Goal: Information Seeking & Learning: Learn about a topic

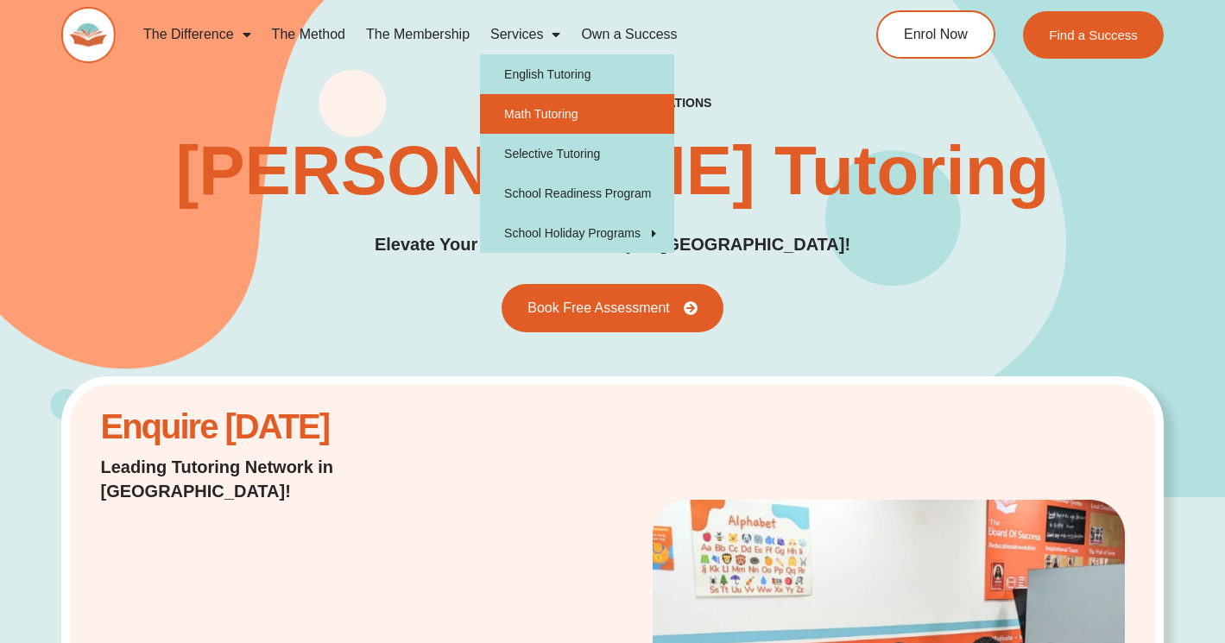
click at [550, 116] on link "Math Tutoring" at bounding box center [577, 114] width 194 height 40
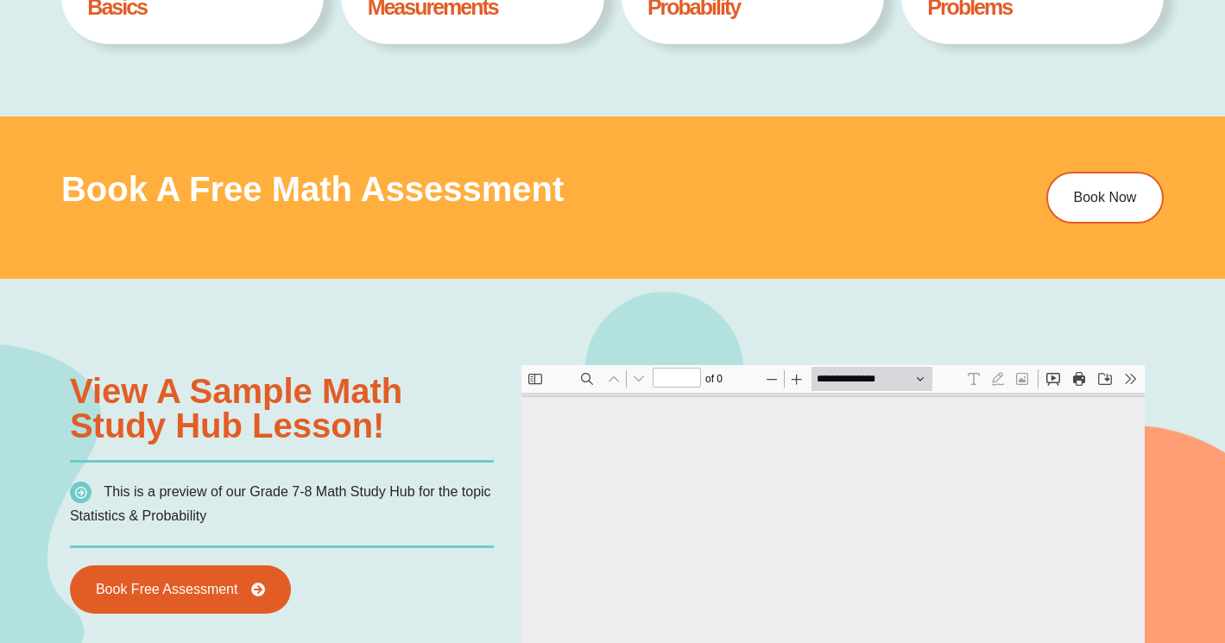
type input "*"
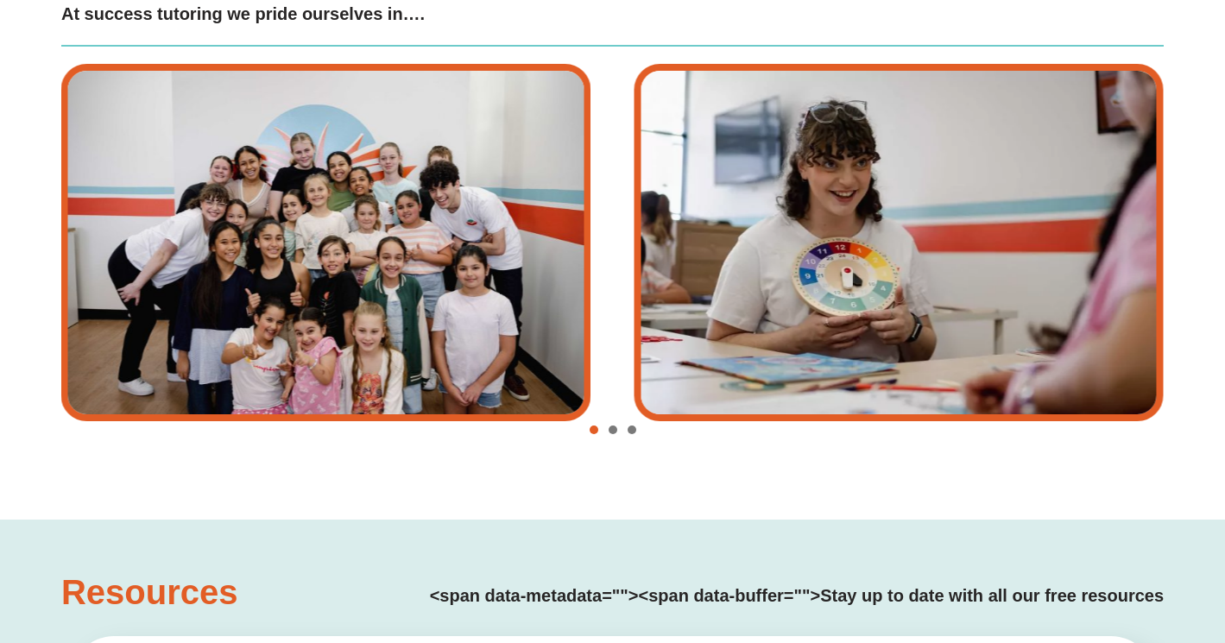
scroll to position [3168, 0]
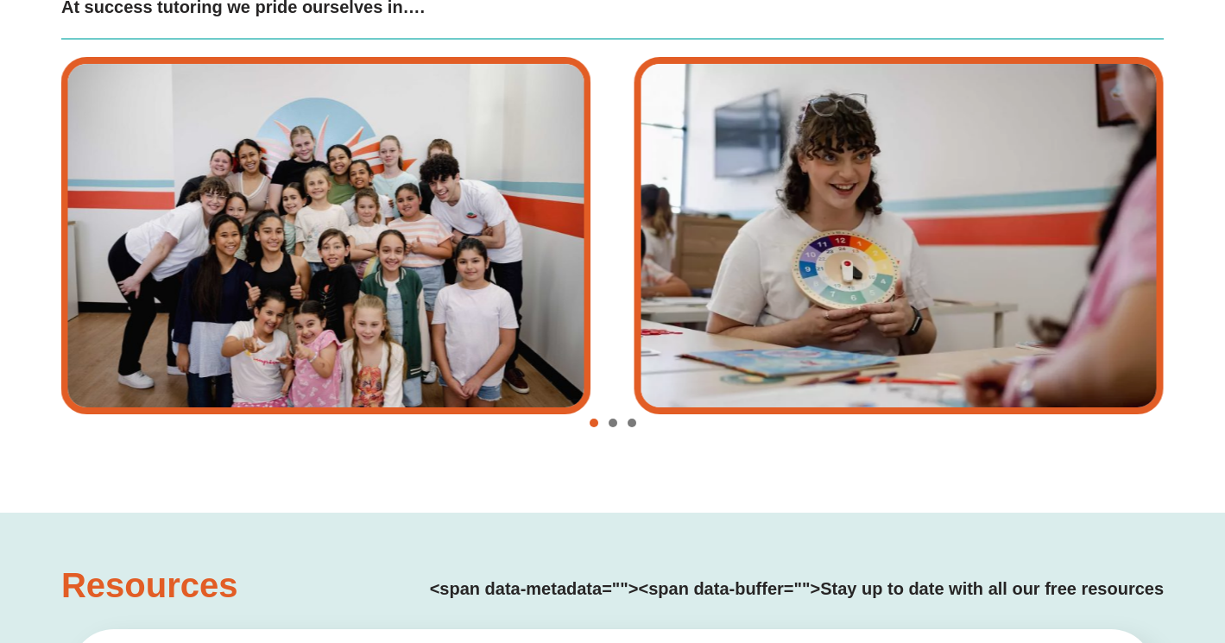
click at [710, 458] on div "Success Tutoring In Action At success tutoring we pride ourselves in…." at bounding box center [612, 200] width 1103 height 626
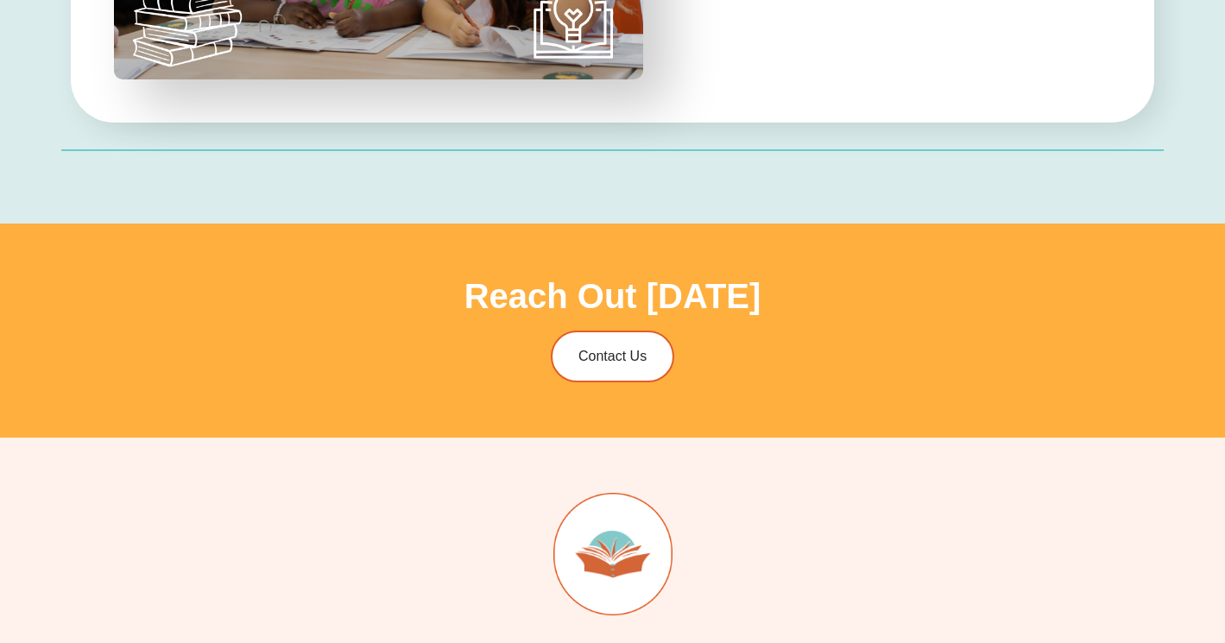
scroll to position [4969, 0]
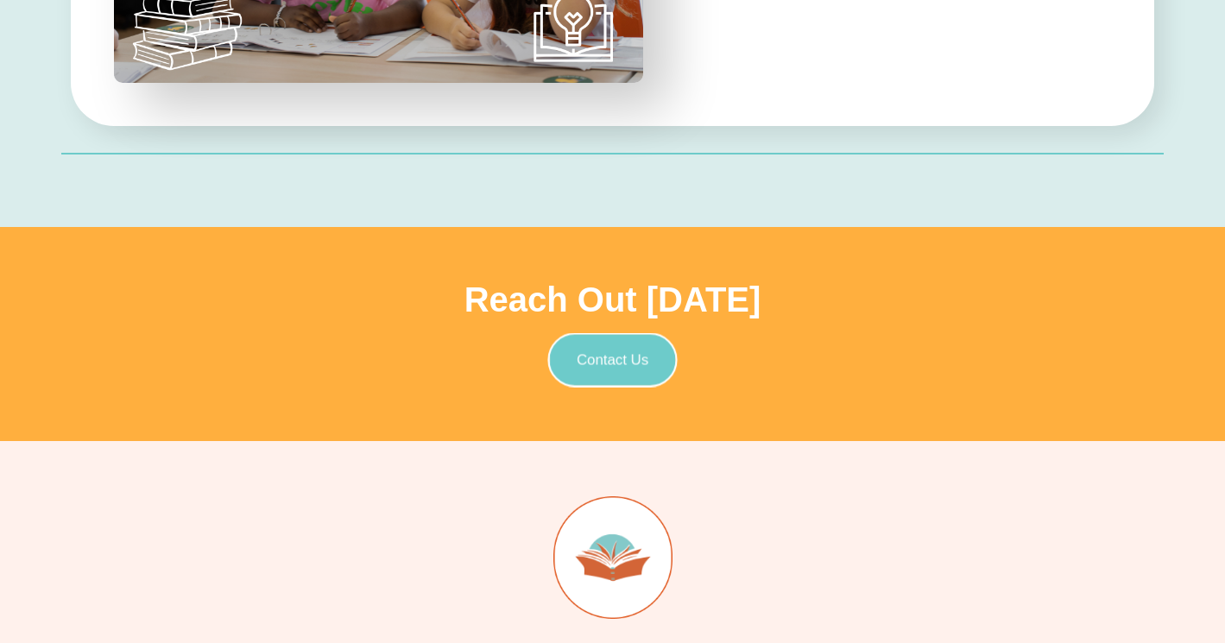
click at [601, 358] on span "Contact Us" at bounding box center [613, 360] width 72 height 15
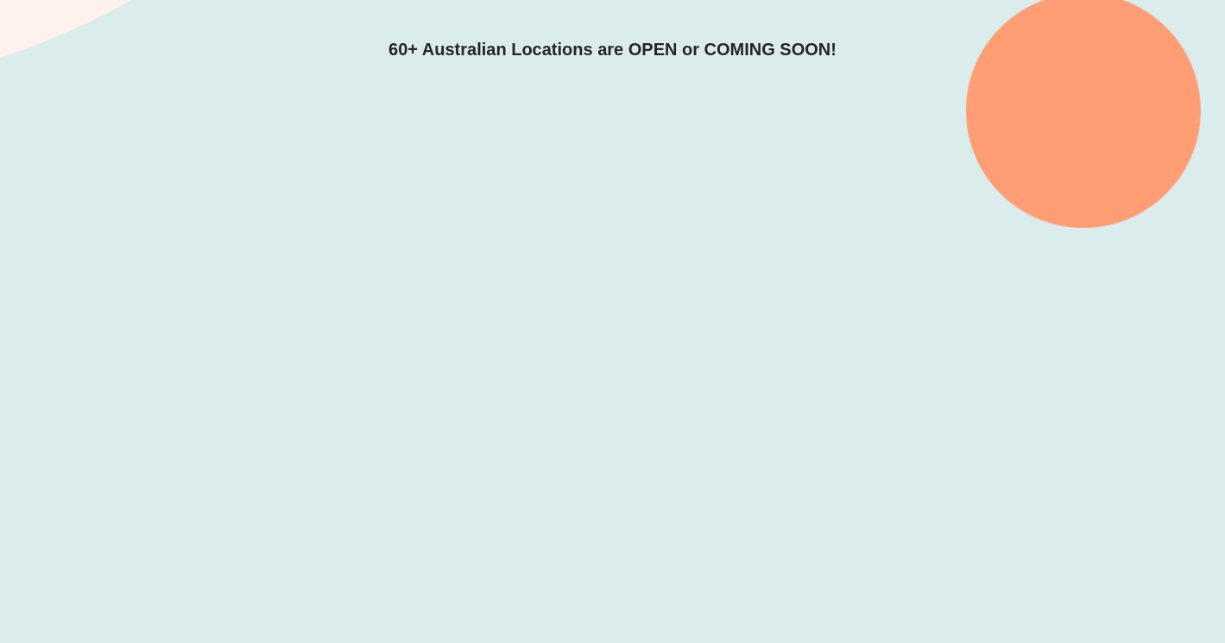
scroll to position [360, 0]
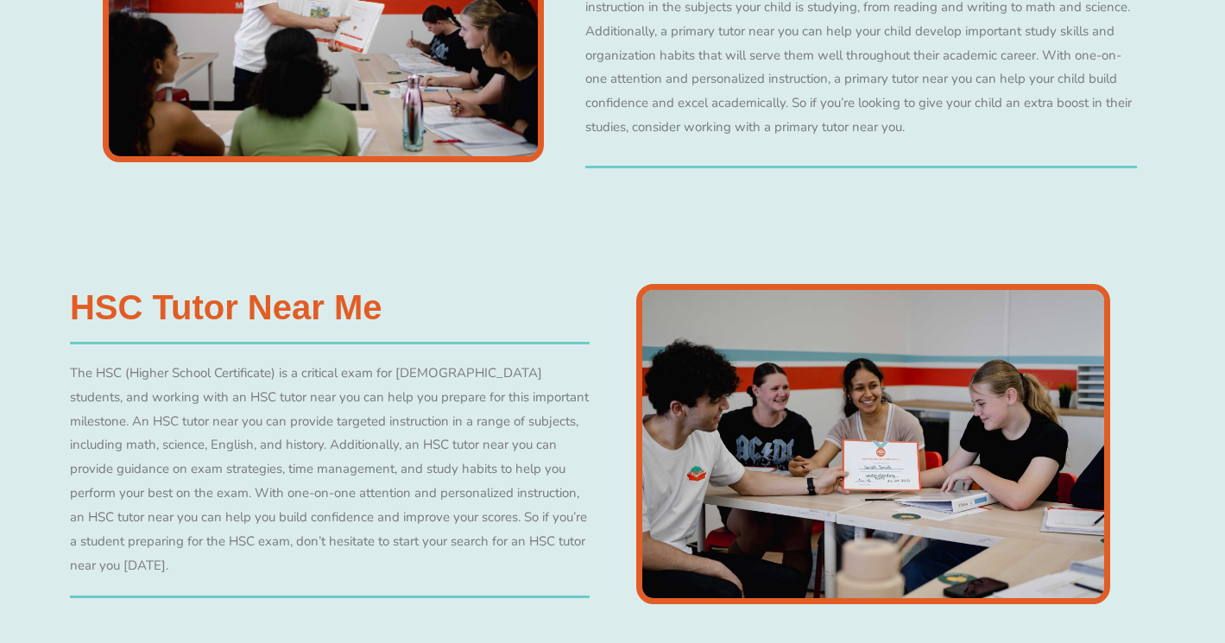
scroll to position [4618, 0]
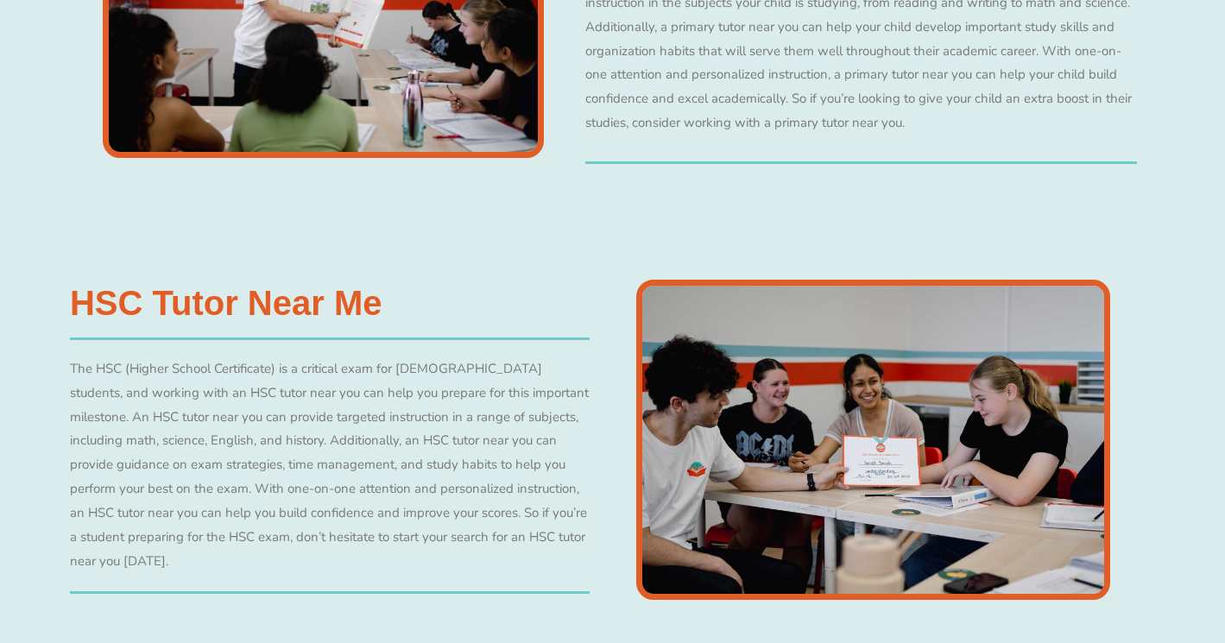
click at [315, 294] on h3 "HSC Tutor Near Me" at bounding box center [330, 303] width 520 height 35
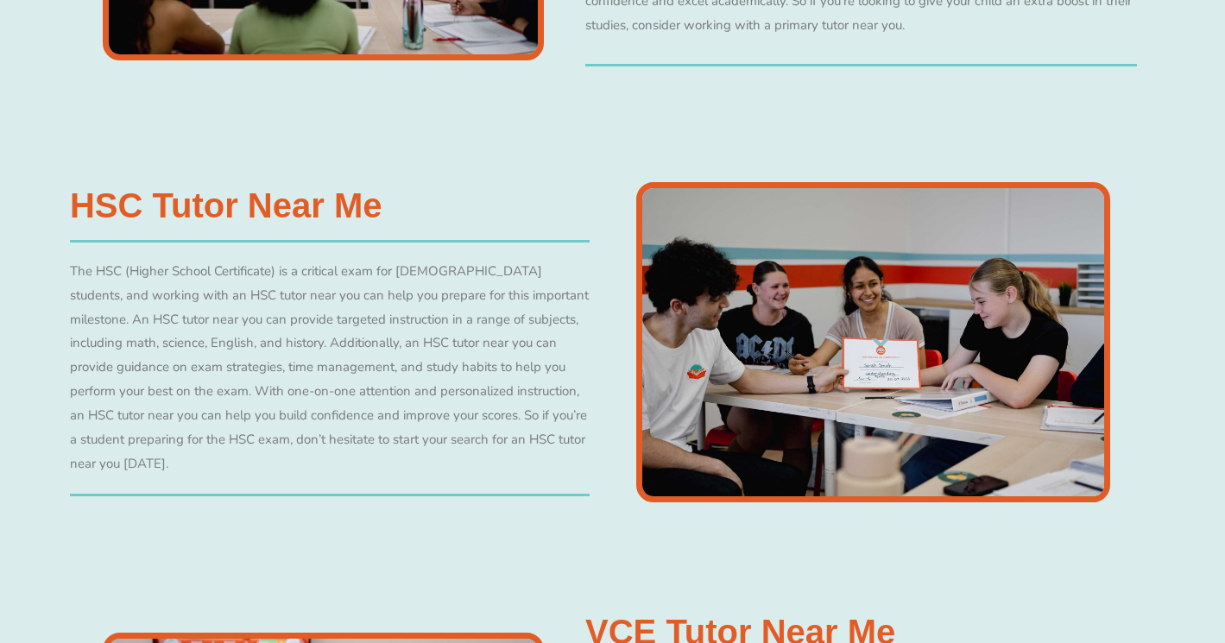
scroll to position [4717, 0]
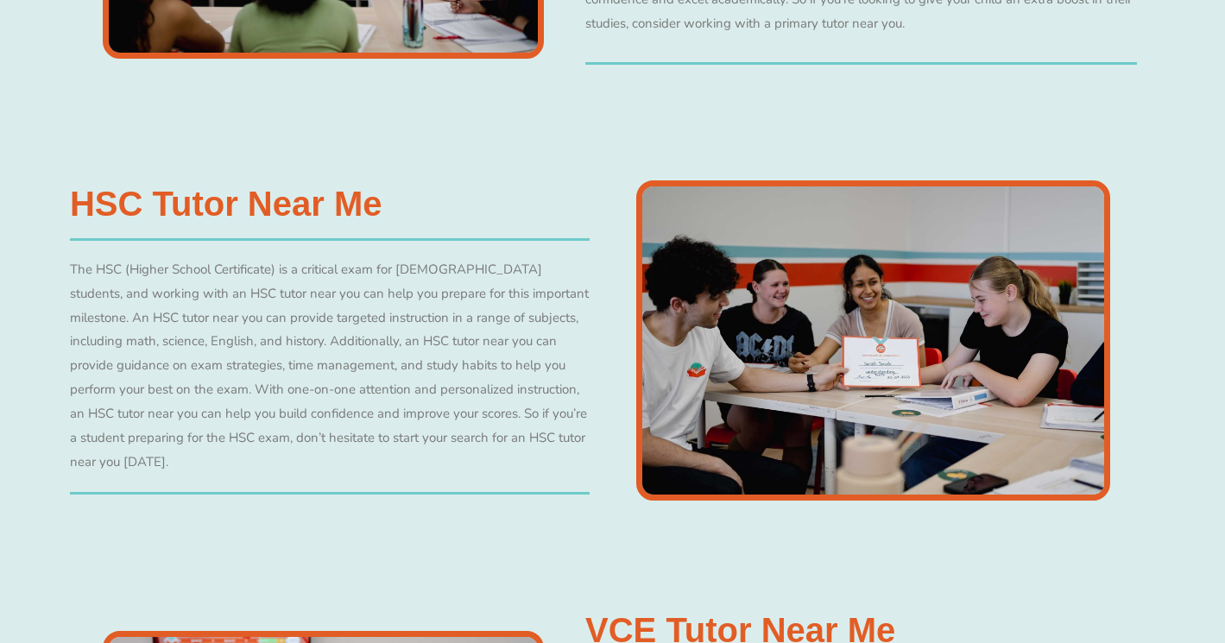
click at [844, 352] on img at bounding box center [873, 340] width 474 height 320
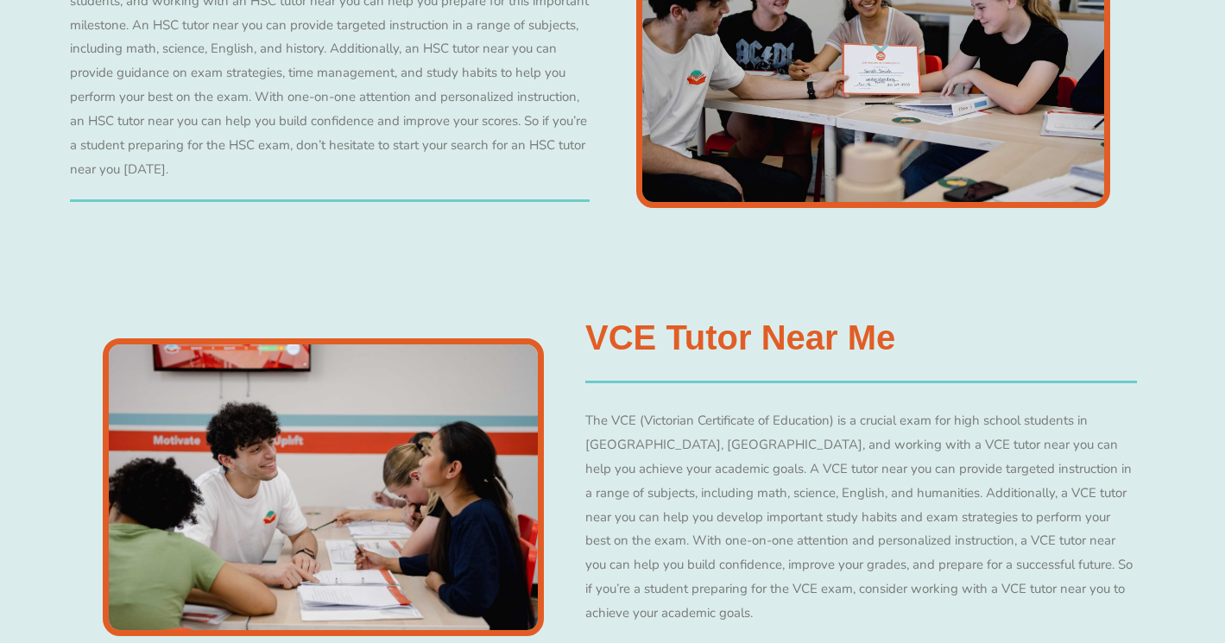
scroll to position [5014, 0]
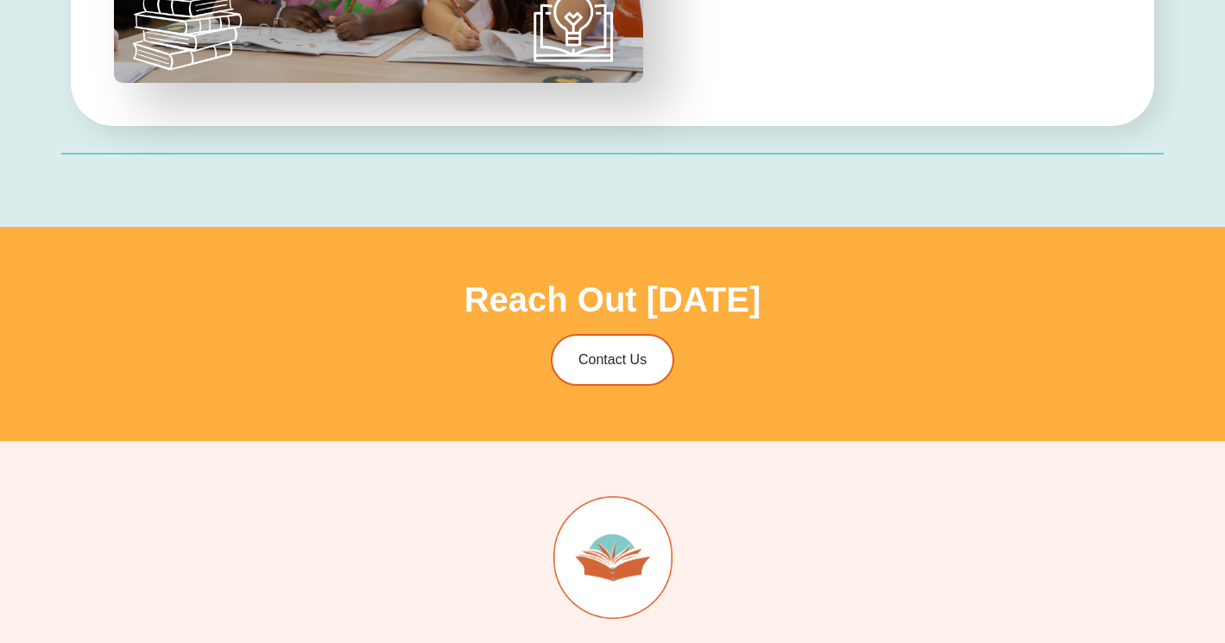
scroll to position [9, 0]
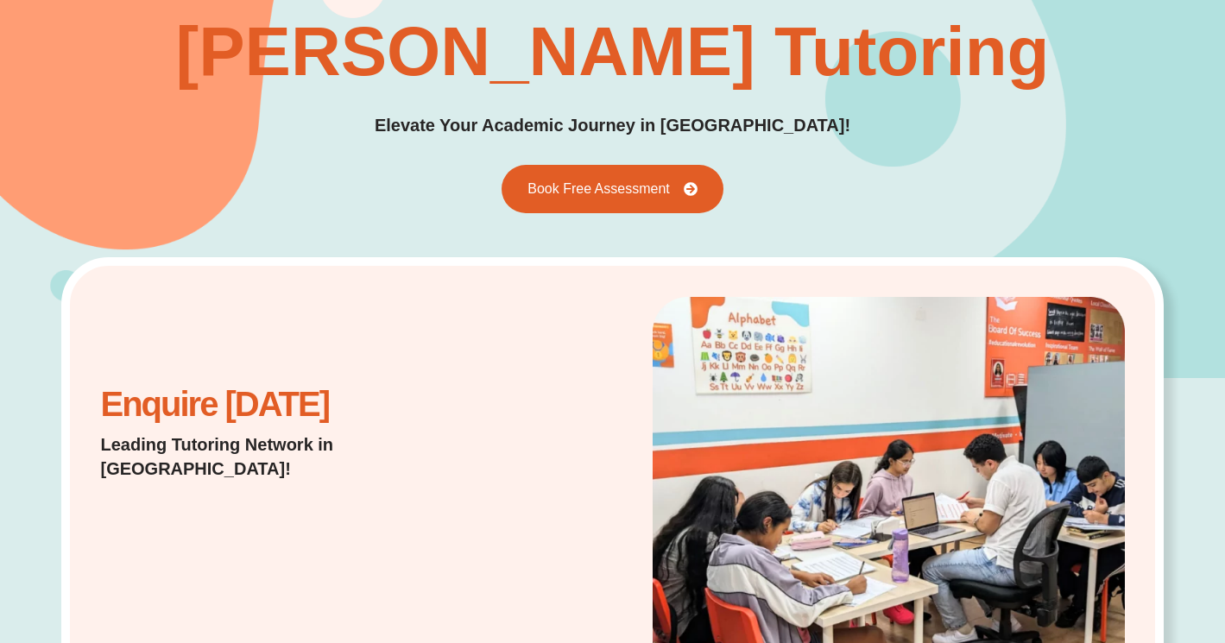
scroll to position [115, 0]
